Goal: Task Accomplishment & Management: Complete application form

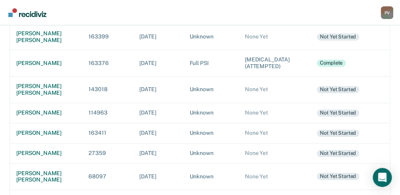
scroll to position [397, 0]
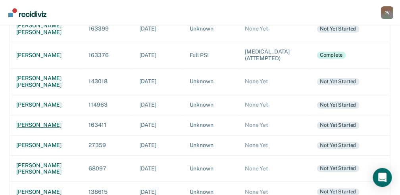
click at [23, 129] on div "[PERSON_NAME]" at bounding box center [46, 125] width 60 height 7
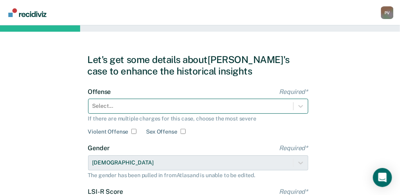
click at [97, 111] on div "Select..." at bounding box center [198, 106] width 220 height 15
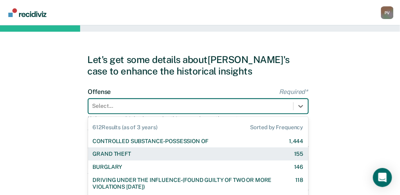
scroll to position [60, 0]
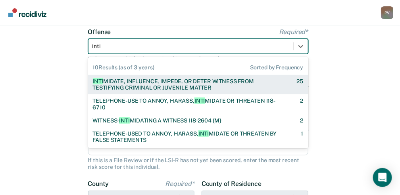
type input "intim"
click at [137, 83] on div "INTIM IDATE, INFLUENCE, IMPEDE, OR DETER WITNESS FROM TESTIFYING CRIMINAL OR JU…" at bounding box center [188, 85] width 190 height 14
click at [137, 83] on form "Offense Required* 10 results available for search term intim. Use Up and Down t…" at bounding box center [198, 147] width 220 height 238
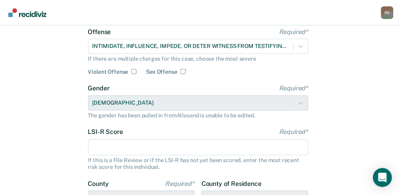
click at [122, 144] on input "LSI-R Score Required*" at bounding box center [198, 147] width 220 height 17
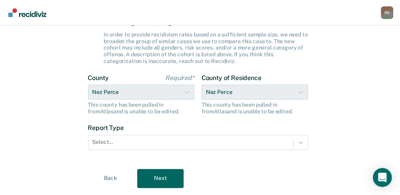
scroll to position [245, 0]
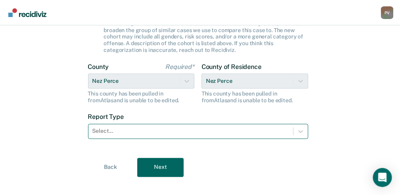
type input "19"
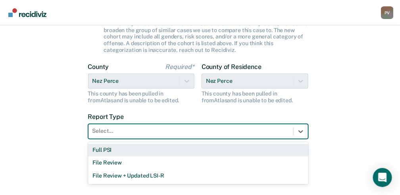
click at [120, 130] on div at bounding box center [191, 131] width 197 height 8
click at [112, 151] on div "Full PSI" at bounding box center [198, 150] width 220 height 13
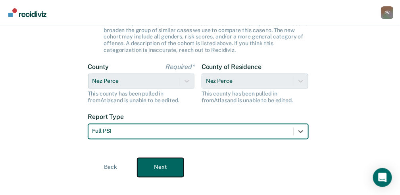
click at [169, 169] on button "Next" at bounding box center [160, 167] width 46 height 19
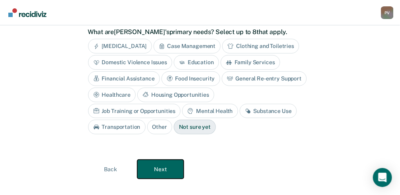
scroll to position [23, 0]
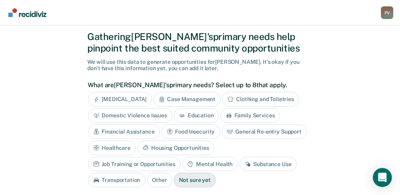
click at [148, 117] on div "Domestic Violence Issues" at bounding box center [130, 115] width 85 height 15
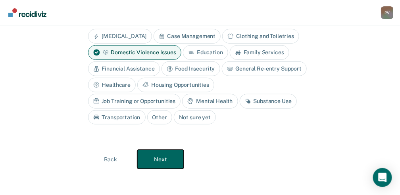
click at [158, 158] on button "Next" at bounding box center [160, 159] width 46 height 19
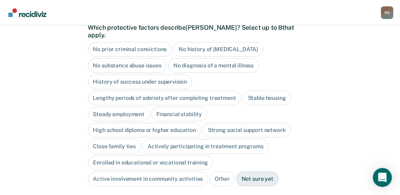
scroll to position [61, 0]
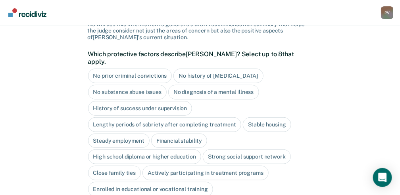
click at [257, 118] on div "Stable housing" at bounding box center [267, 125] width 48 height 15
click at [128, 134] on div "Steady employment" at bounding box center [119, 141] width 62 height 15
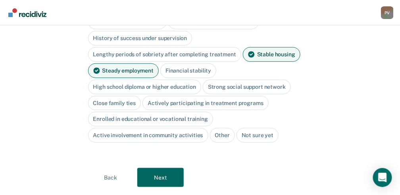
scroll to position [140, 0]
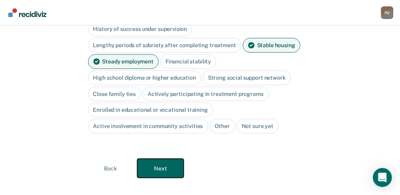
click at [161, 159] on button "Next" at bounding box center [160, 168] width 46 height 19
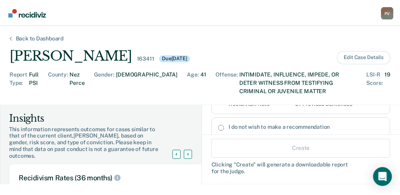
scroll to position [185, 0]
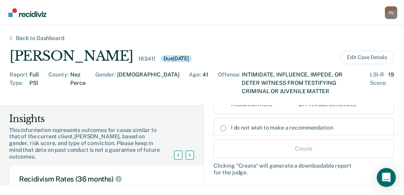
click at [220, 126] on input "I do not wish to make a recommendation" at bounding box center [223, 129] width 6 height 6
radio input "true"
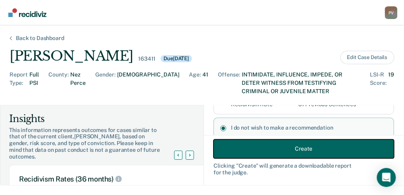
click at [294, 149] on button "Create" at bounding box center [304, 148] width 181 height 19
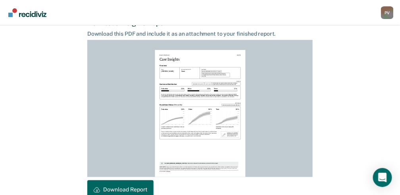
scroll to position [238, 0]
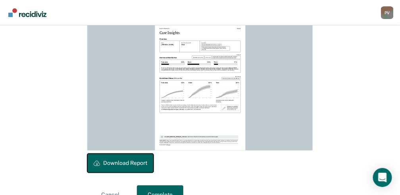
click at [142, 163] on button "Download Report" at bounding box center [120, 163] width 66 height 19
